Goal: Task Accomplishment & Management: Complete application form

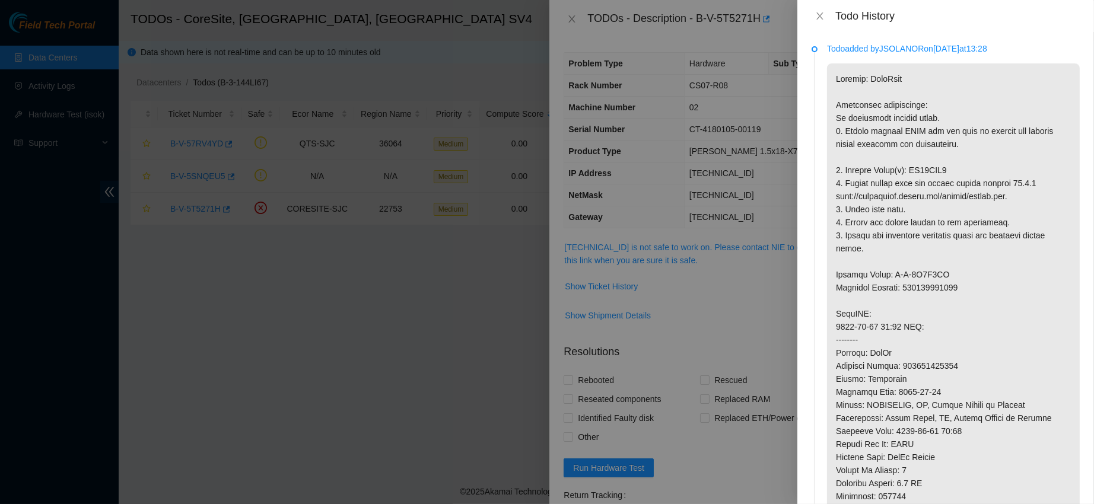
click at [817, 9] on div "Todo History" at bounding box center [946, 15] width 268 height 13
click at [820, 28] on div "Todo History" at bounding box center [945, 16] width 297 height 32
click at [823, 17] on icon "close" at bounding box center [819, 15] width 9 height 9
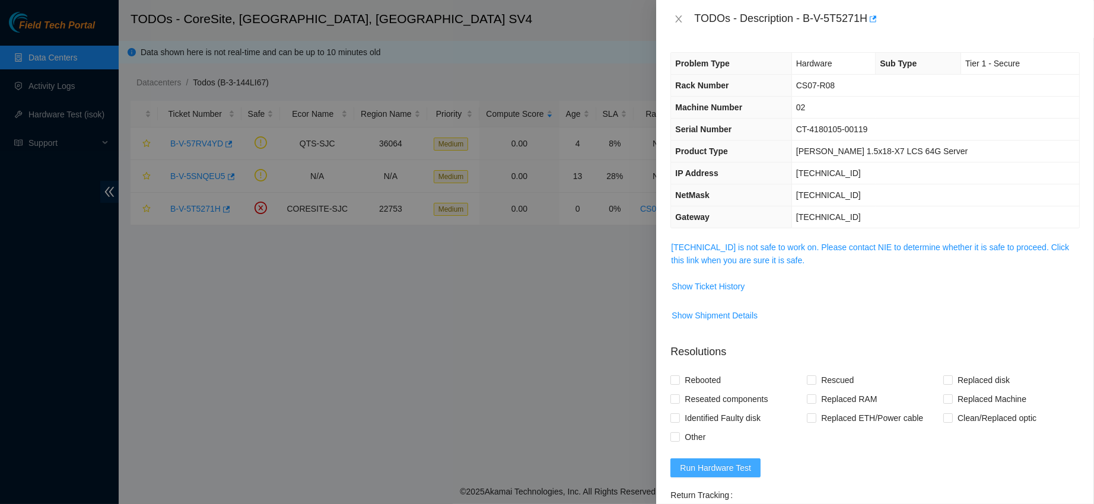
click at [714, 475] on span "Run Hardware Test" at bounding box center [715, 468] width 71 height 13
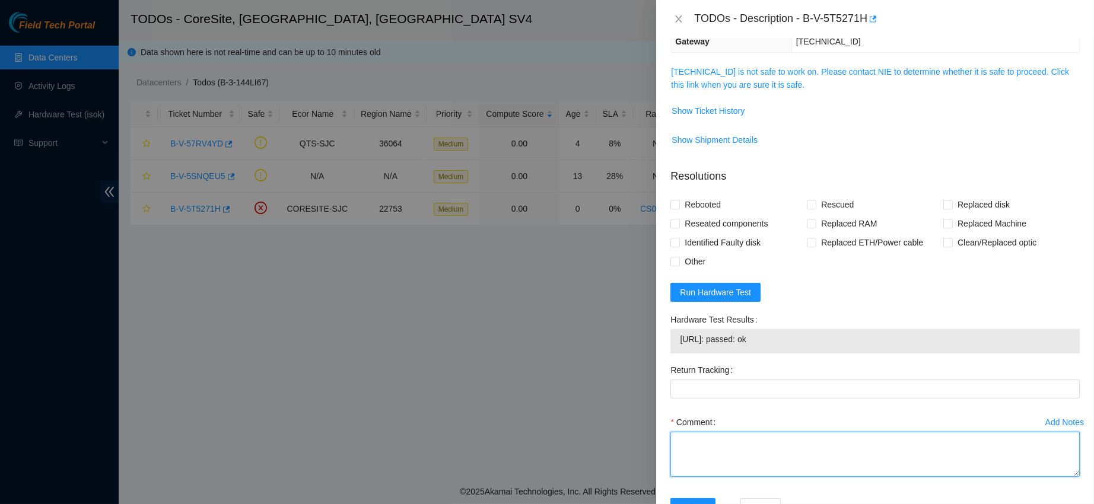
click at [796, 466] on textarea "Comment" at bounding box center [874, 454] width 409 height 45
click at [796, 466] on textarea "contacted c" at bounding box center [874, 454] width 409 height 45
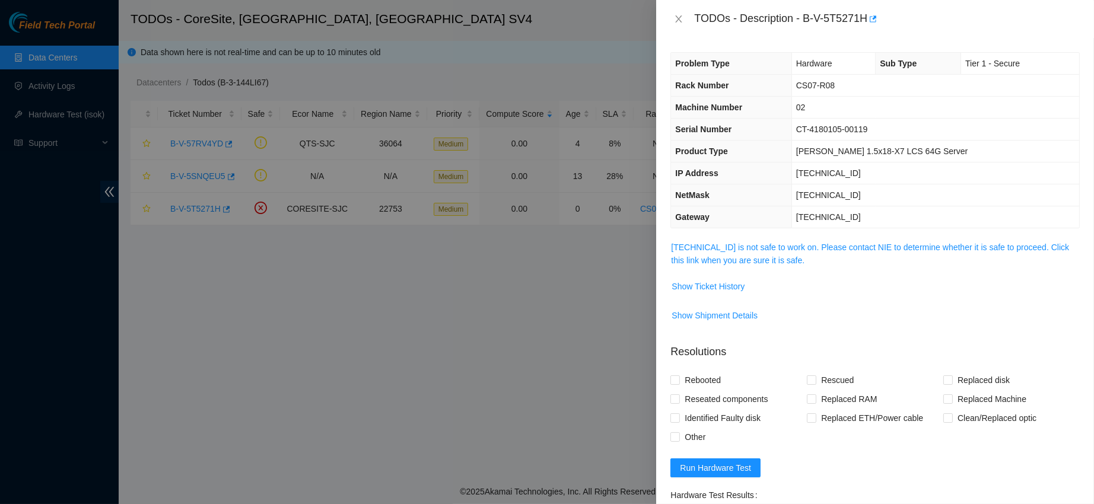
click at [819, 332] on td "Show Shipment Details" at bounding box center [874, 320] width 409 height 29
click at [703, 285] on span "Show Ticket History" at bounding box center [708, 286] width 73 height 13
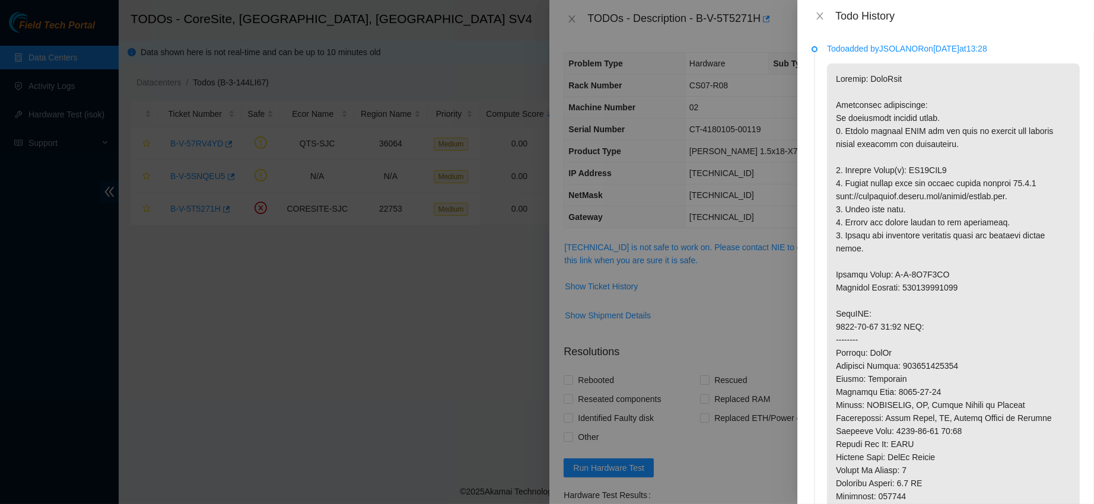
click at [920, 172] on p at bounding box center [953, 359] width 253 height 592
copy p "ZC14XGS2"
click at [813, 14] on button "Close" at bounding box center [820, 16] width 17 height 11
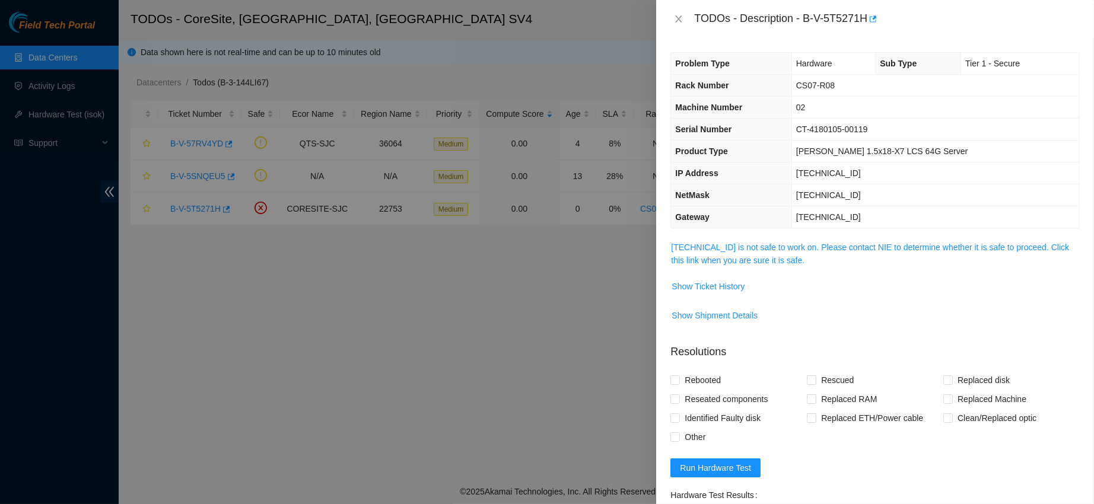
scroll to position [226, 0]
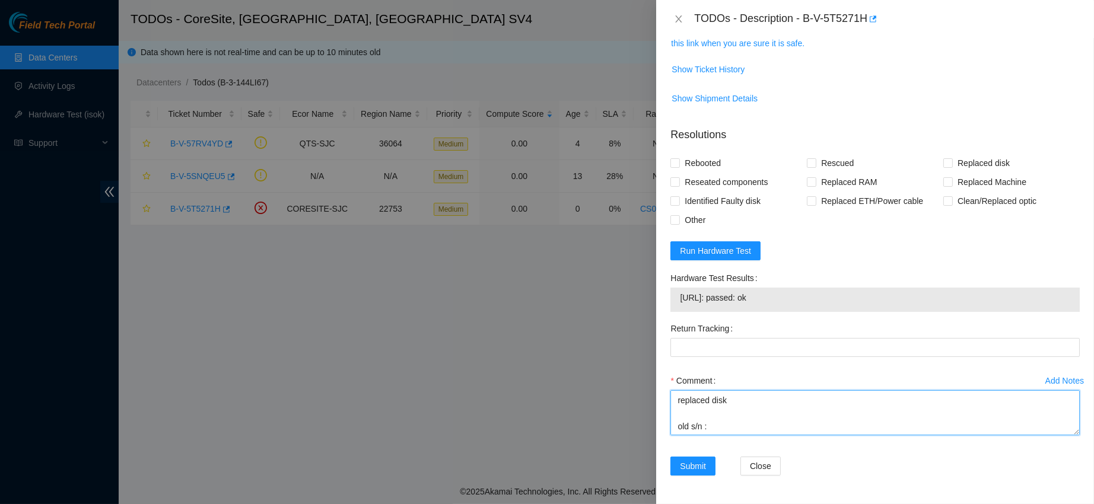
click at [723, 426] on textarea "contacted nocc to confirm that ticket was safe verified s/n on machine connecte…" at bounding box center [874, 412] width 409 height 45
paste textarea "ZC14XGS2"
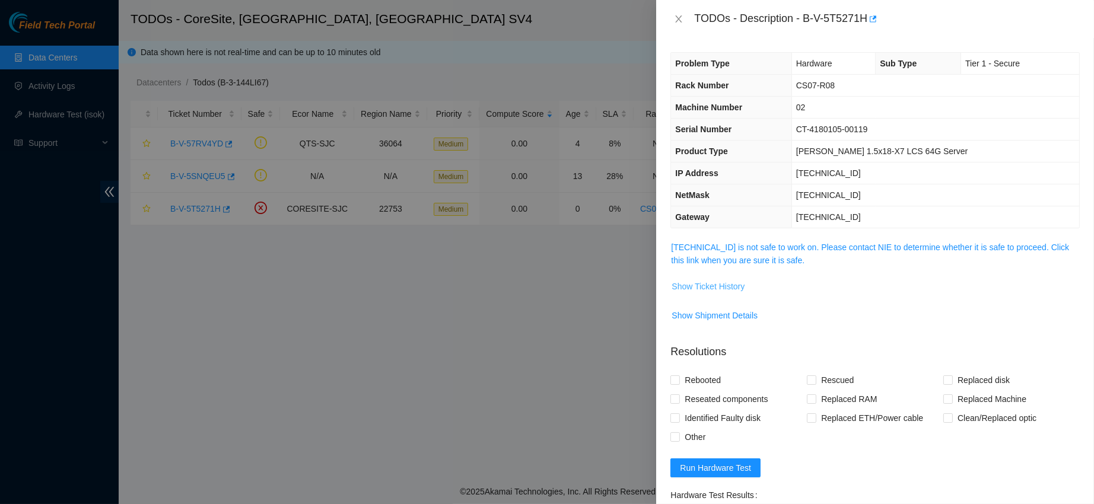
click at [726, 283] on span "Show Ticket History" at bounding box center [708, 286] width 73 height 13
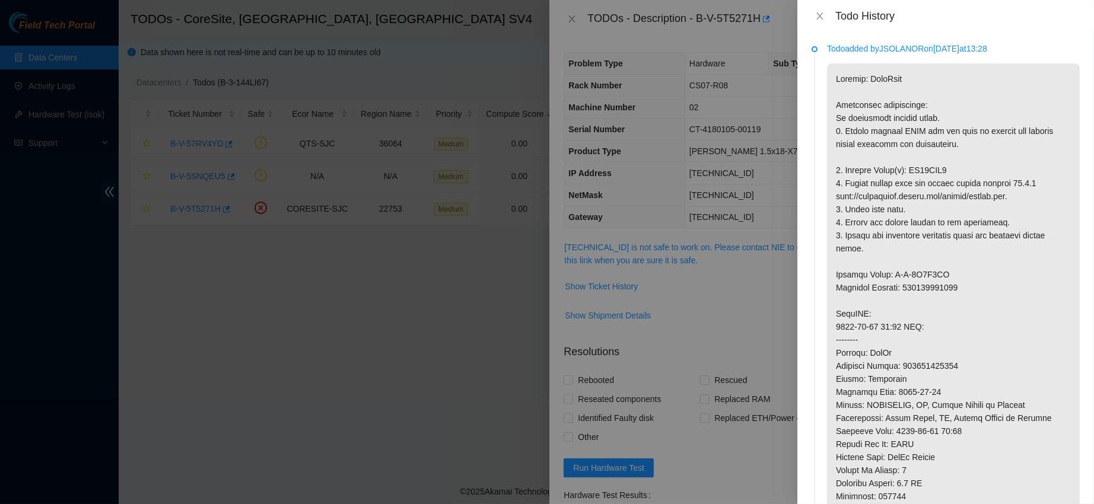
click at [818, 23] on div "Todo History" at bounding box center [945, 16] width 297 height 32
click at [822, 12] on icon "close" at bounding box center [819, 15] width 9 height 9
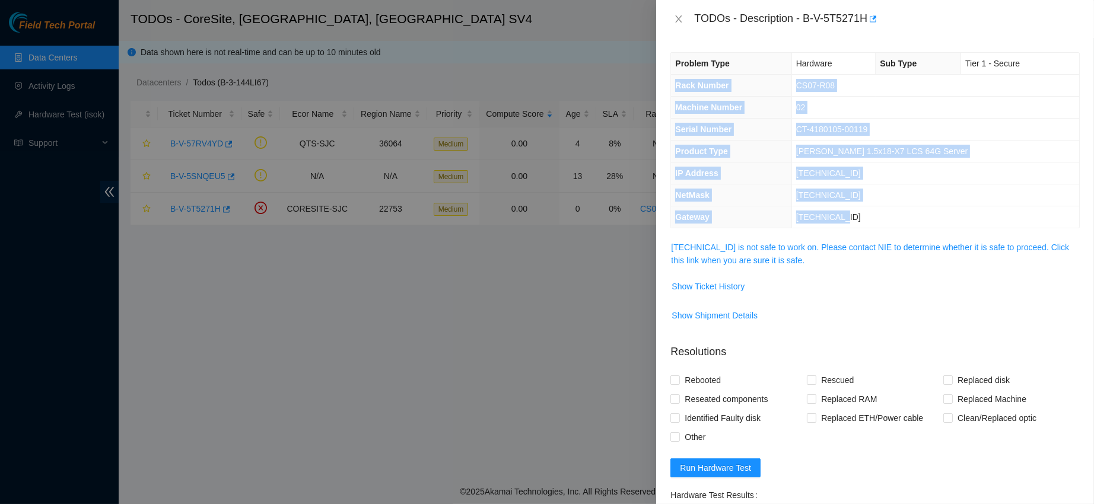
drag, startPoint x: 676, startPoint y: 87, endPoint x: 866, endPoint y: 214, distance: 229.2
click at [866, 214] on tbody "Problem Type Hardware Sub Type Tier 1 - Secure Rack Number CS07-R08 Machine Num…" at bounding box center [875, 140] width 408 height 175
copy tbody "Rack Number CS07-R08 Machine Number 02 Serial Number CT-4180105-00119 Product T…"
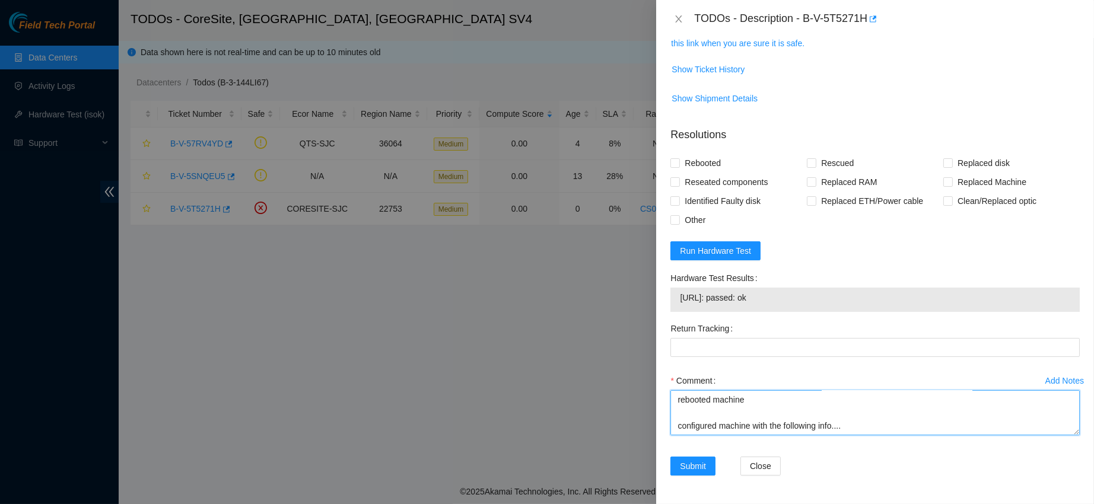
click at [775, 427] on textarea "contacted nocc to confirm that ticket was safe verified s/n on machine connecte…" at bounding box center [874, 412] width 409 height 45
paste textarea "Rack Number CS07-R08 Machine Number 02 Serial Number CT-4180105-00119 Product T…"
click at [711, 305] on td "[URL]: passed: ok" at bounding box center [875, 300] width 392 height 18
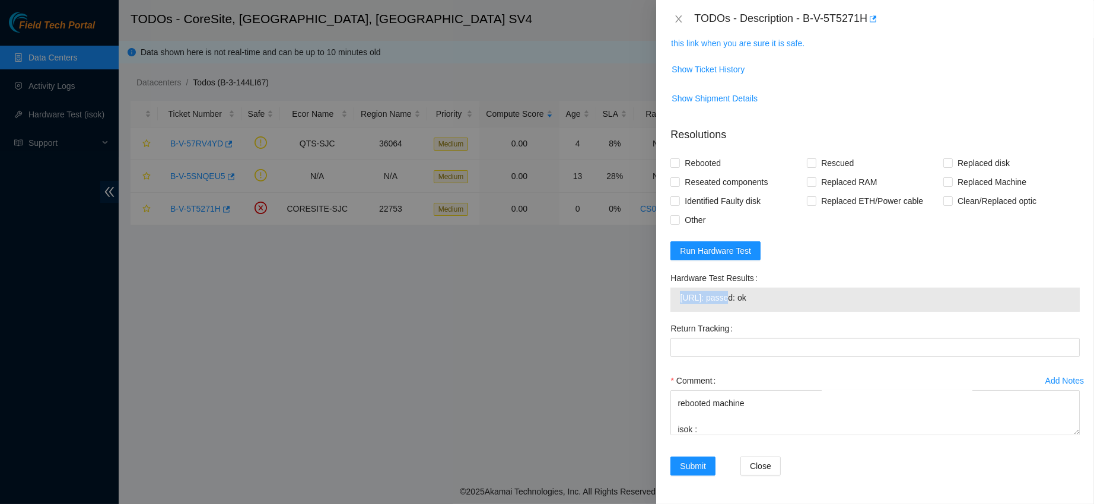
click at [711, 305] on td "[URL]: passed: ok" at bounding box center [875, 300] width 392 height 18
click at [710, 304] on span "[URL]: passed: ok" at bounding box center [875, 297] width 390 height 13
click at [712, 432] on textarea "contacted nocc to confirm that ticket was safe verified s/n on machine connecte…" at bounding box center [874, 412] width 409 height 45
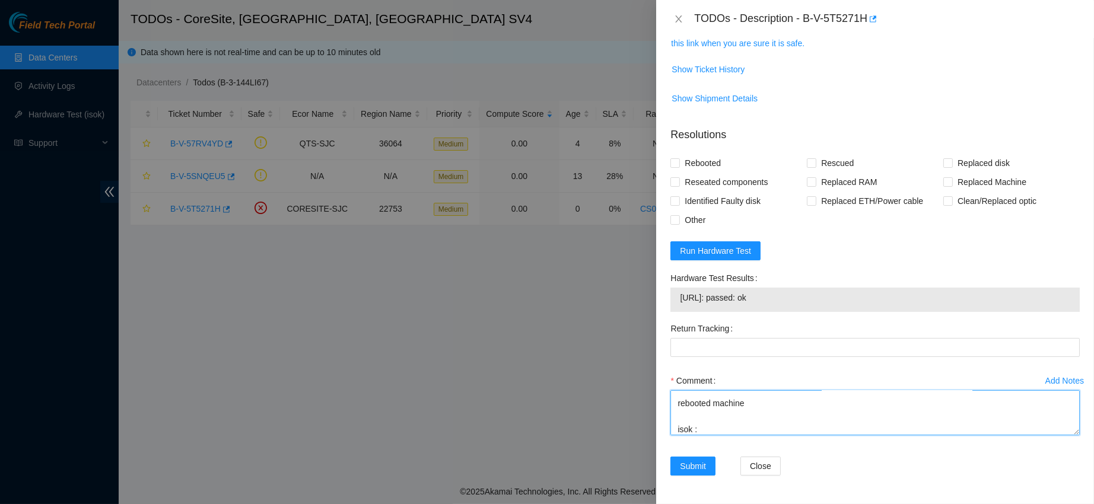
paste textarea "[URL]: passed: ok"
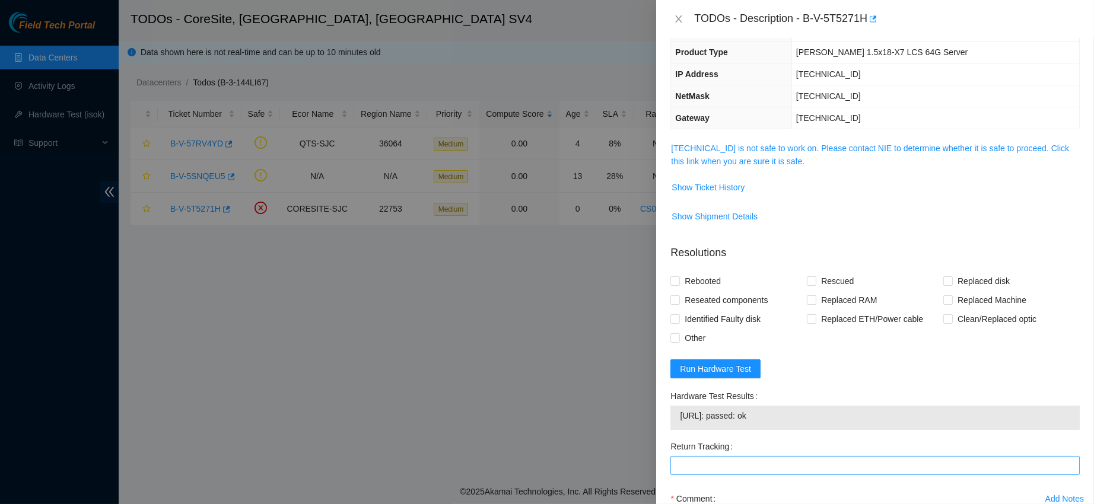
scroll to position [86, 0]
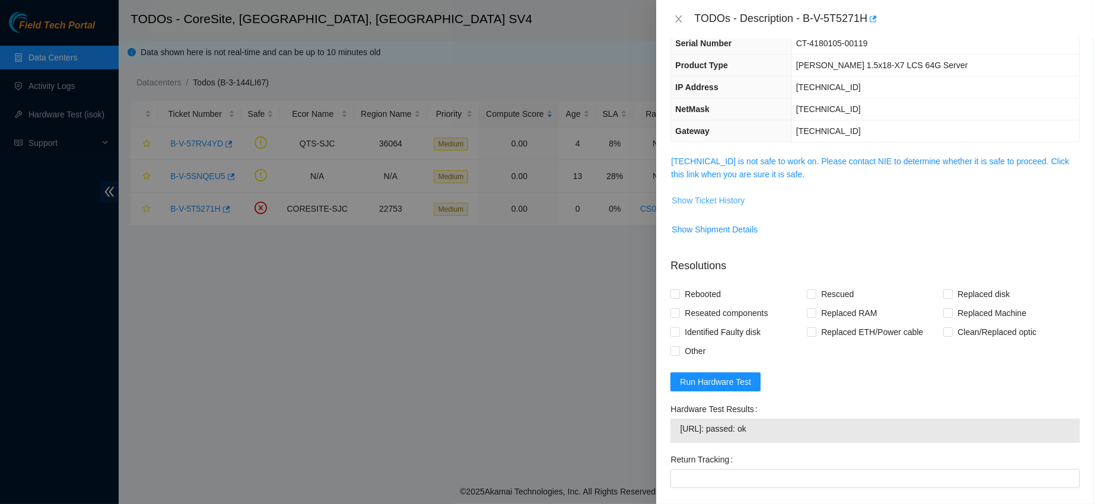
click at [720, 202] on span "Show Ticket History" at bounding box center [708, 200] width 73 height 13
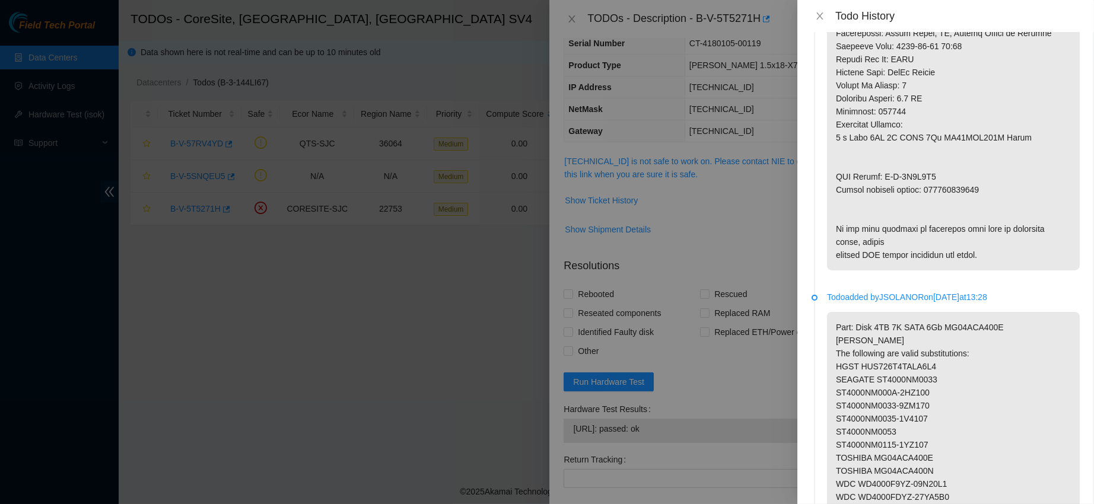
scroll to position [392, 0]
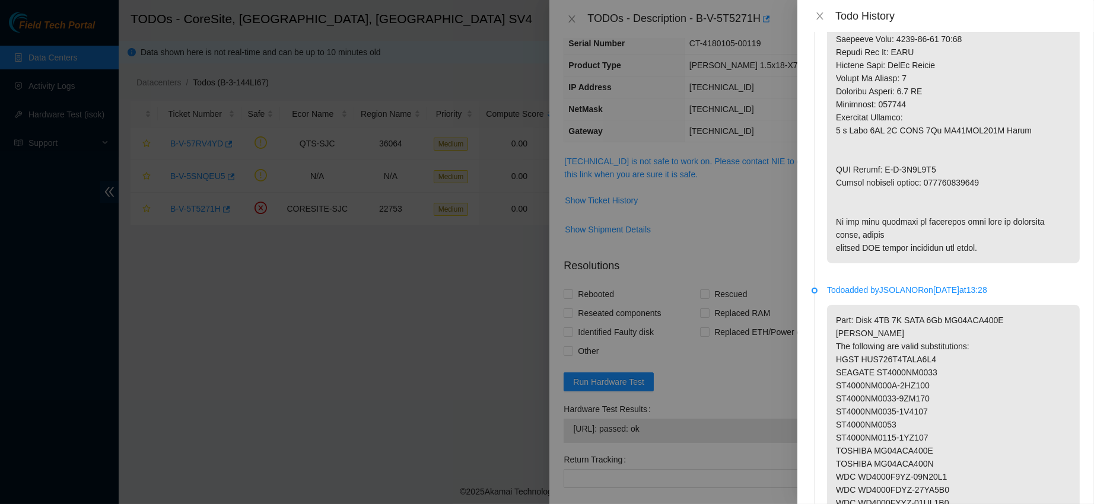
copy p "RMA Return: B-V-5T5K0H5 R"
click at [727, 196] on div at bounding box center [547, 252] width 1094 height 504
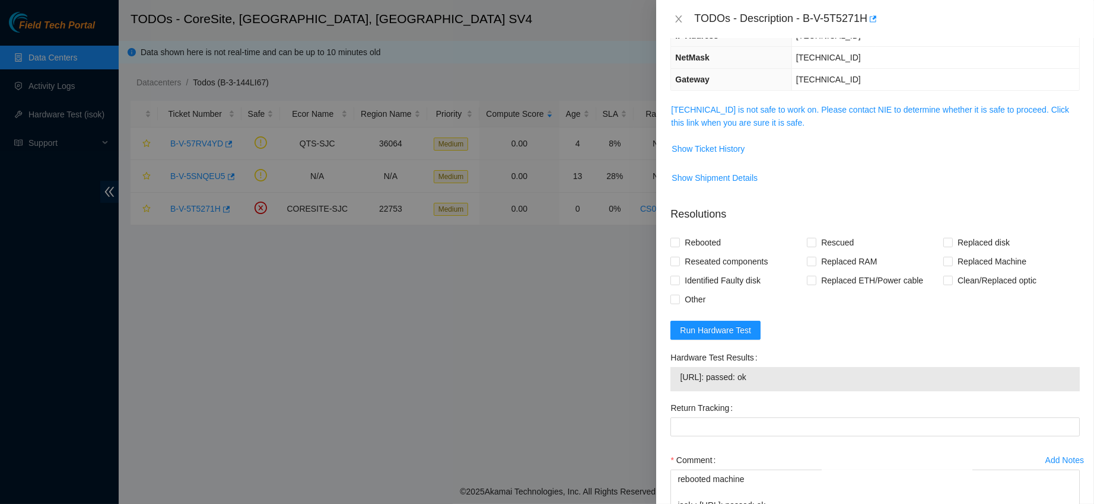
scroll to position [226, 0]
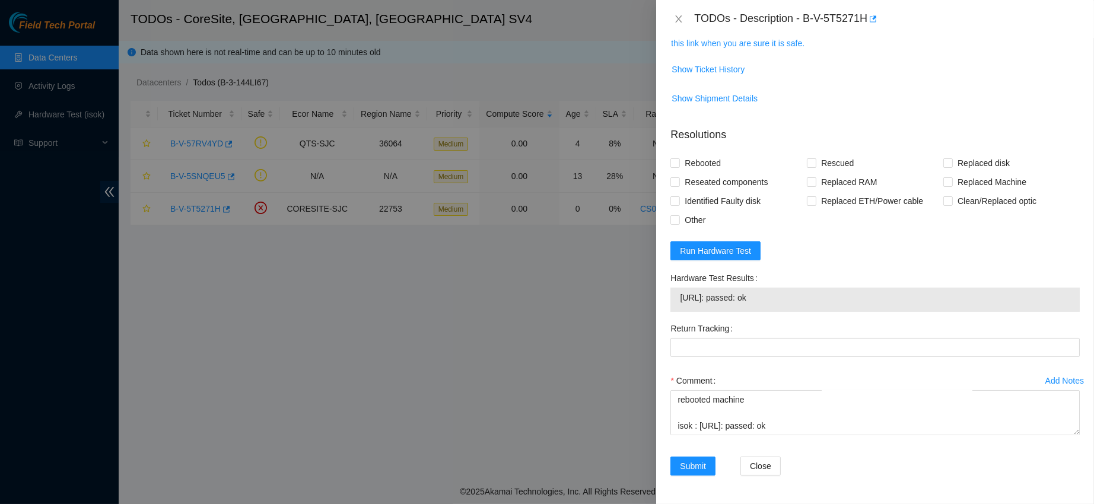
click at [719, 436] on div "Comment contacted nocc to confirm that ticket was safe verified s/n on machine …" at bounding box center [874, 406] width 409 height 71
click at [711, 430] on textarea "contacted nocc to confirm that ticket was safe verified s/n on machine connecte…" at bounding box center [874, 412] width 409 height 45
paste textarea "RMA Return: B-V-5T5K0H5 R"
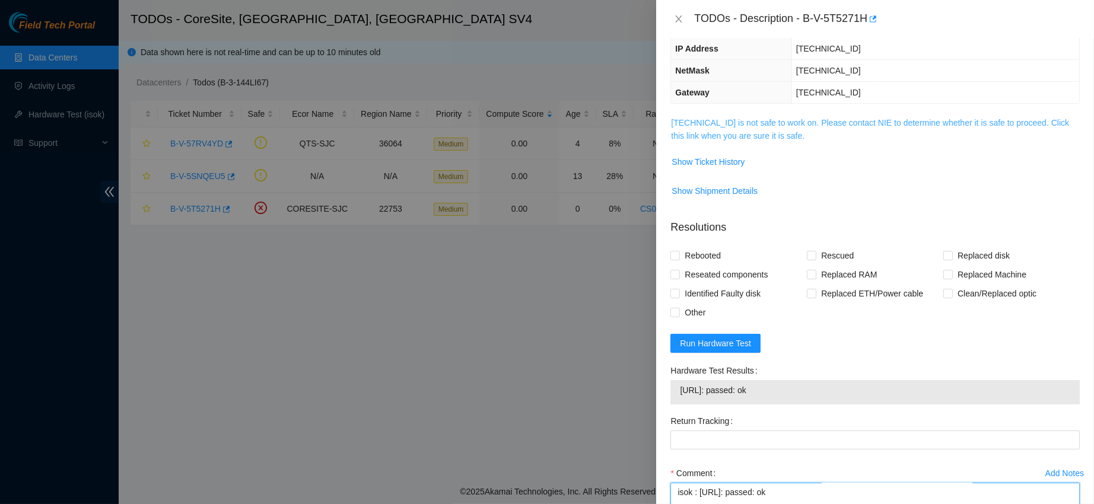
scroll to position [125, 0]
type textarea "contacted nocc to confirm that ticket was safe verified s/n on machine connecte…"
click at [711, 155] on span "Show Ticket History" at bounding box center [708, 161] width 73 height 13
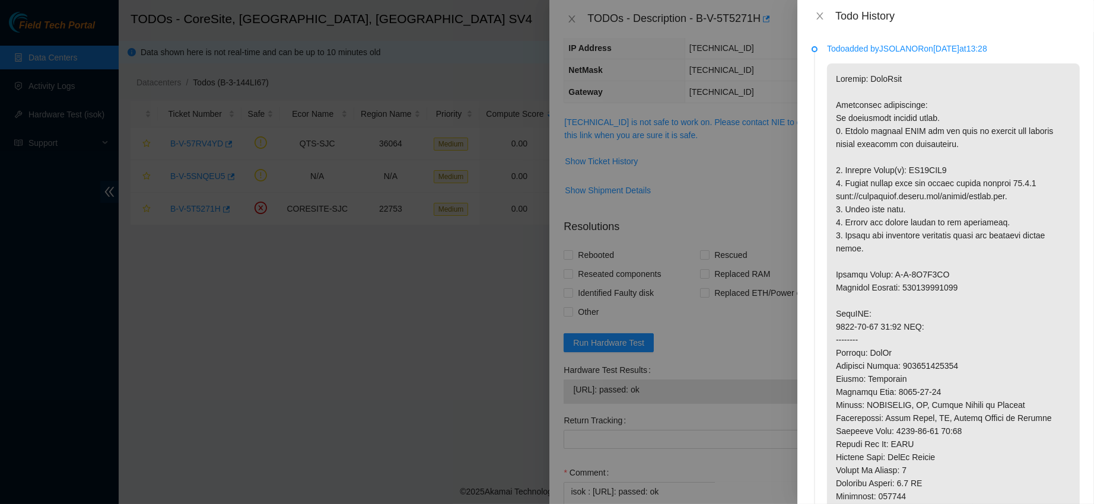
scroll to position [43, 0]
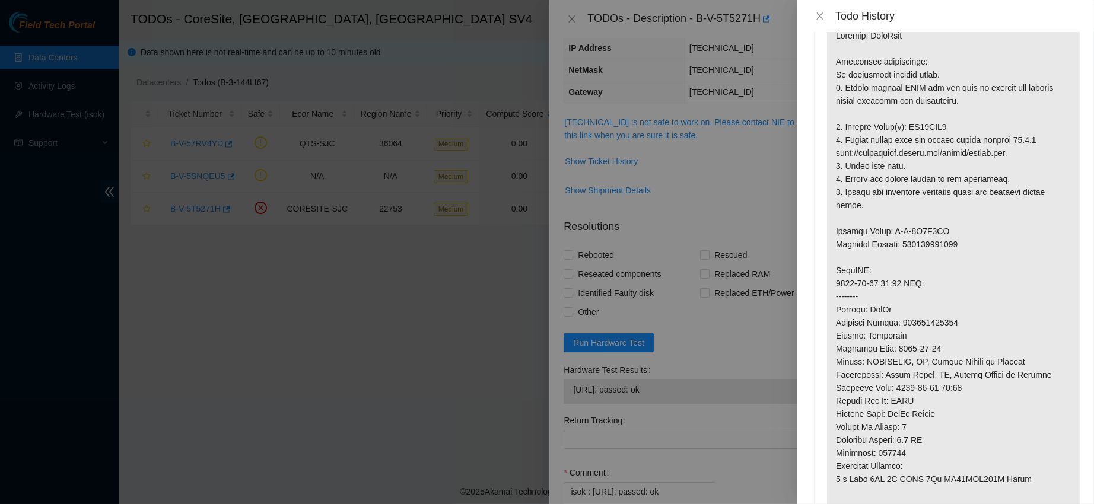
click at [937, 243] on p at bounding box center [953, 316] width 253 height 592
copy p "463470041551"
click at [820, 11] on icon "close" at bounding box center [819, 15] width 9 height 9
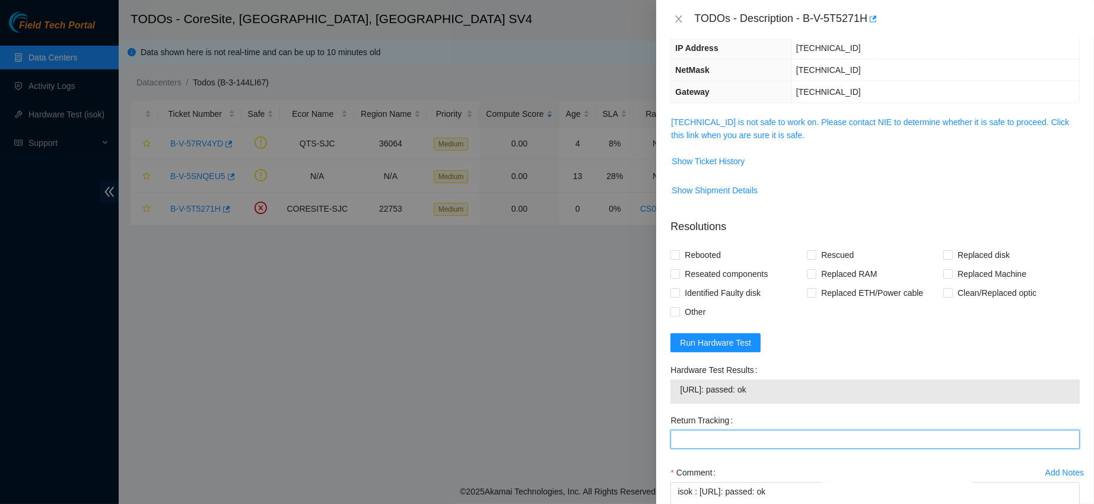
click at [708, 438] on Tracking "Return Tracking" at bounding box center [874, 439] width 409 height 19
paste Tracking "463470041551"
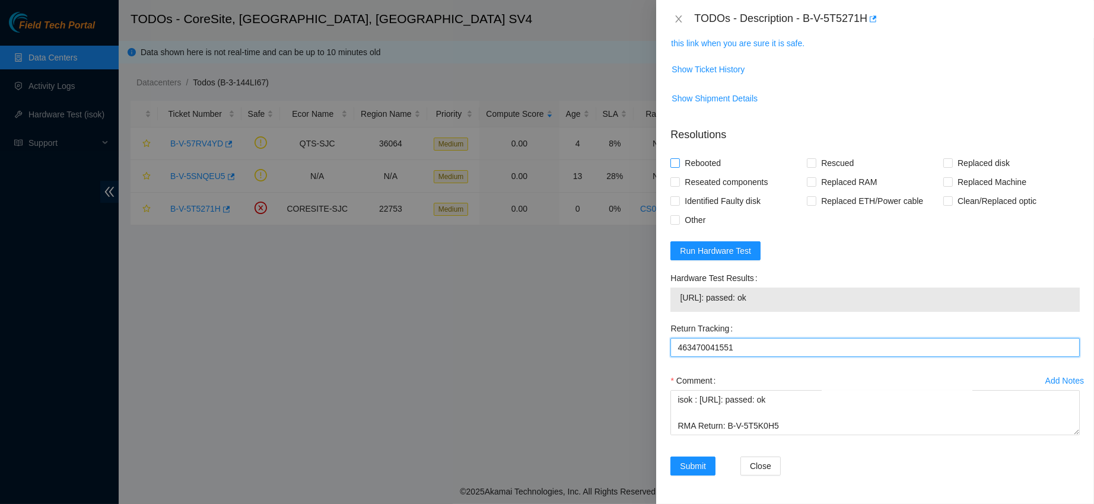
type Tracking "463470041551"
click at [683, 161] on span "Rebooted" at bounding box center [703, 163] width 46 height 19
click at [679, 161] on input "Rebooted" at bounding box center [674, 162] width 8 height 8
checkbox input "true"
click at [797, 167] on div "Rebooted" at bounding box center [738, 163] width 136 height 19
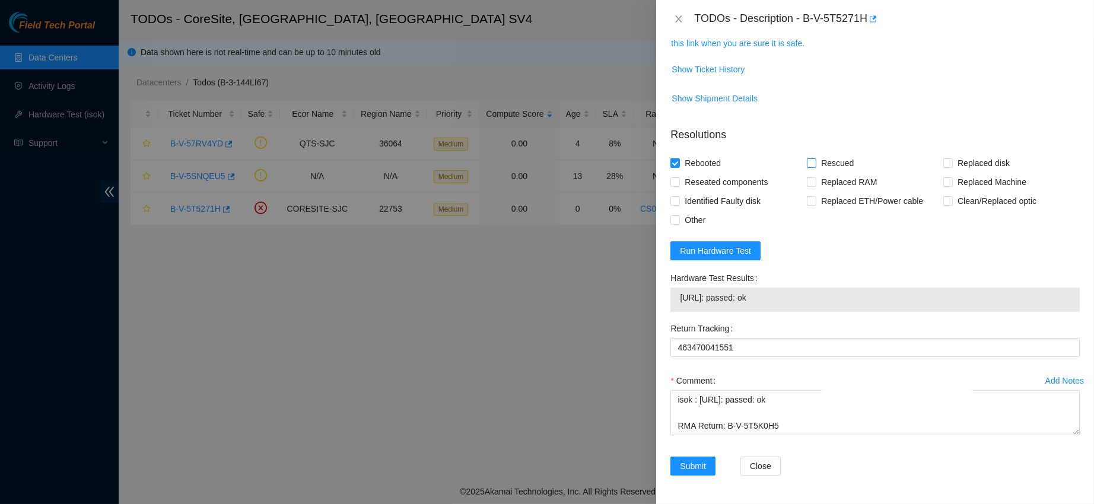
click at [816, 166] on span "Rescued" at bounding box center [837, 163] width 42 height 19
click at [815, 166] on input "Rescued" at bounding box center [811, 162] width 8 height 8
checkbox input "true"
click at [957, 158] on span "Replaced disk" at bounding box center [984, 163] width 62 height 19
click at [952, 158] on input "Replaced disk" at bounding box center [947, 162] width 8 height 8
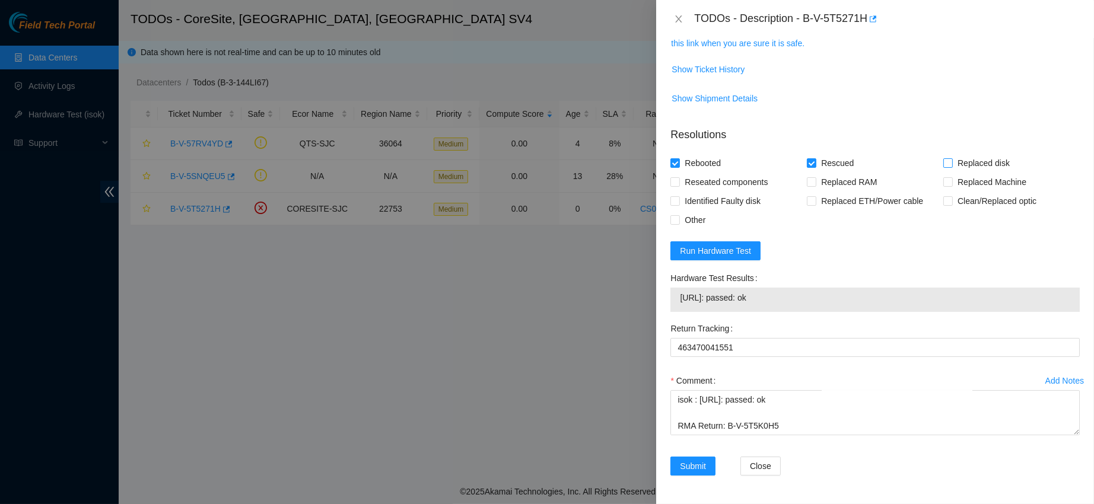
checkbox input "true"
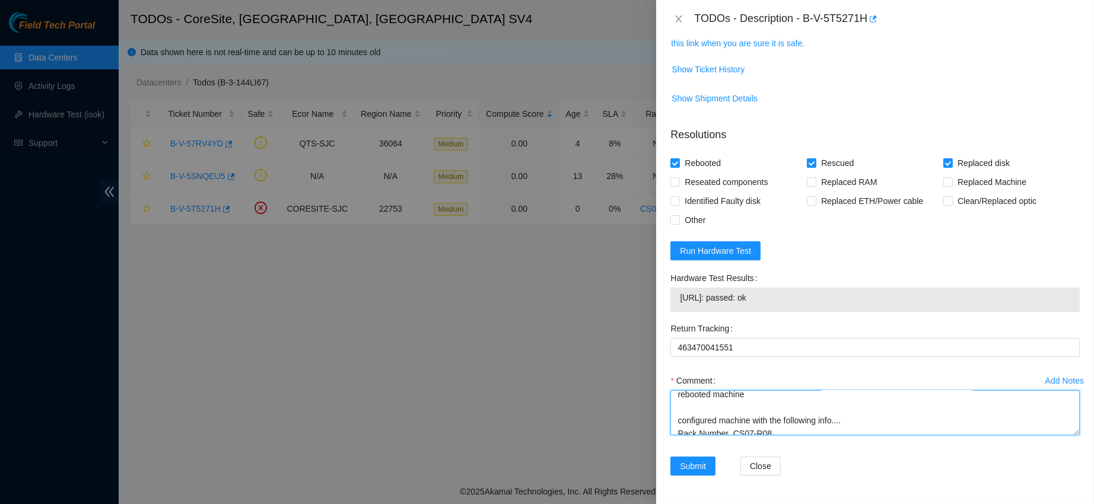
scroll to position [0, 0]
drag, startPoint x: 796, startPoint y: 429, endPoint x: 630, endPoint y: 325, distance: 195.4
click at [630, 325] on div "TODOs - Description - B-V-5T5271H Problem Type Hardware Sub Type Tier 1 - Secur…" at bounding box center [547, 252] width 1094 height 504
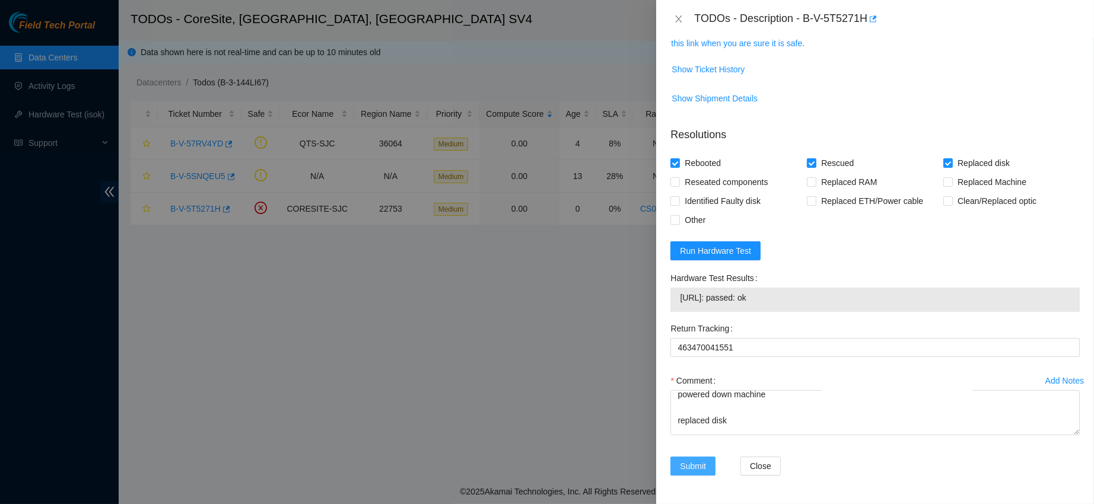
click at [702, 473] on button "Submit" at bounding box center [692, 466] width 45 height 19
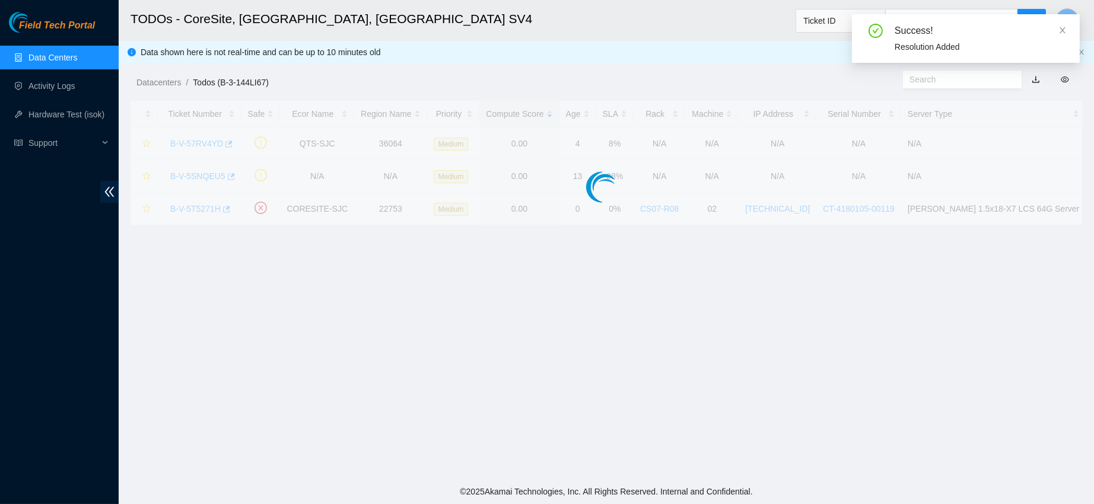
scroll to position [256, 0]
click at [765, 446] on main "TODOs - CoreSite, [GEOGRAPHIC_DATA] Ticket ID D Data shown here is not real-tim…" at bounding box center [606, 239] width 975 height 479
